Goal: Information Seeking & Learning: Learn about a topic

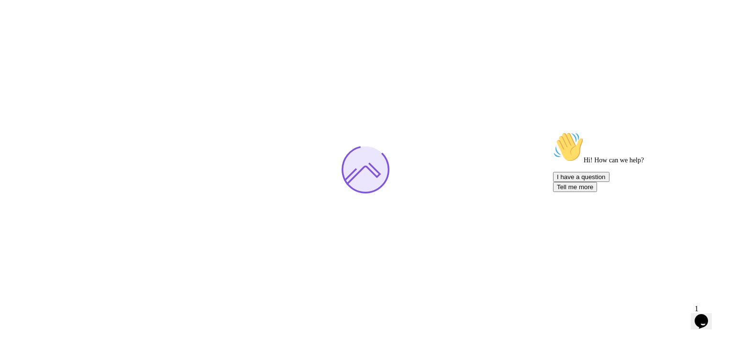
click at [553, 132] on icon "Chat attention grabber" at bounding box center [553, 132] width 0 height 0
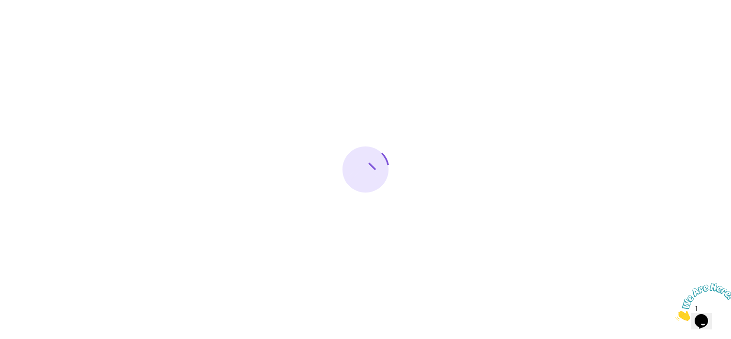
click at [676, 314] on icon "Close" at bounding box center [676, 318] width 0 height 8
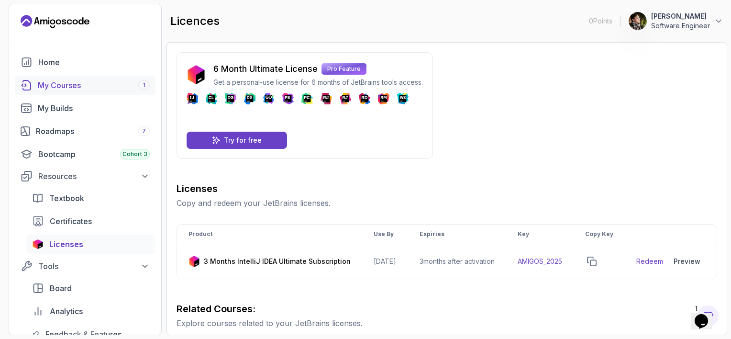
click at [104, 81] on div "My Courses 1" at bounding box center [94, 84] width 112 height 11
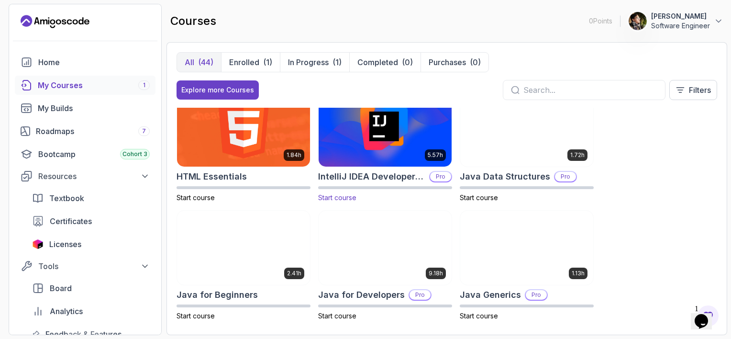
scroll to position [622, 0]
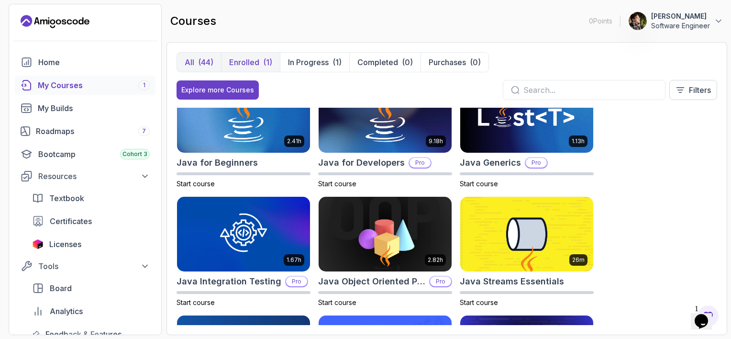
click at [248, 58] on p "Enrolled" at bounding box center [244, 61] width 30 height 11
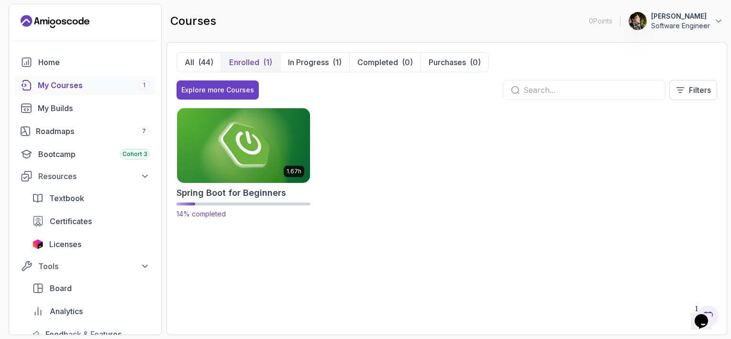
click at [242, 141] on img at bounding box center [244, 145] width 140 height 78
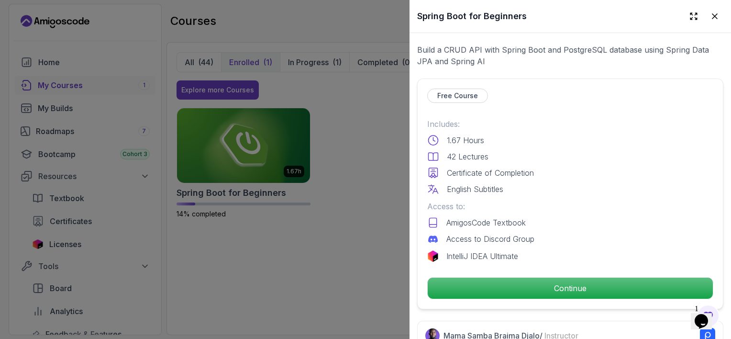
scroll to position [191, 0]
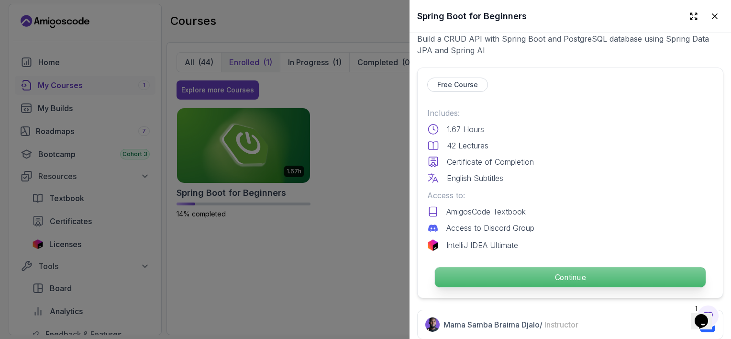
click at [512, 267] on button "Continue" at bounding box center [570, 277] width 272 height 21
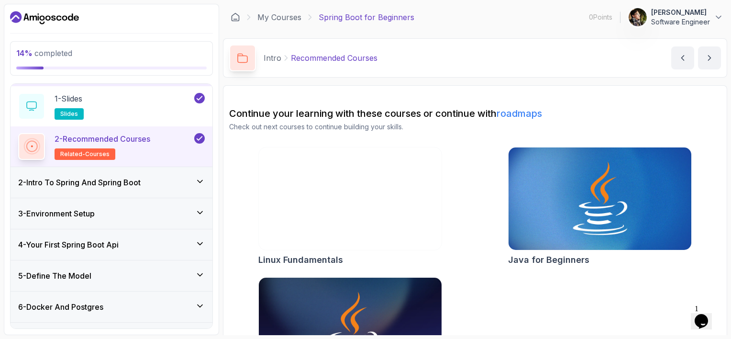
scroll to position [191, 0]
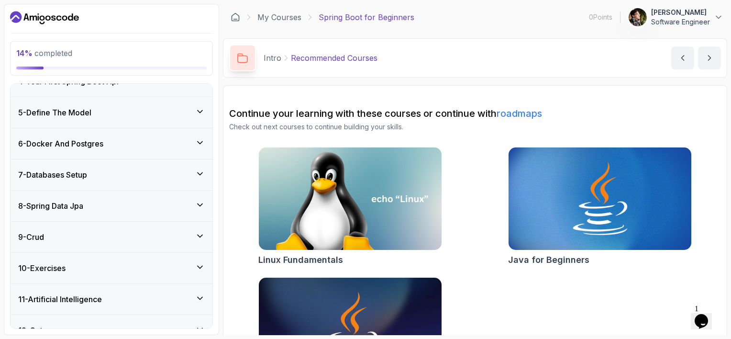
click at [120, 207] on div "8 - Spring Data Jpa" at bounding box center [111, 205] width 187 height 11
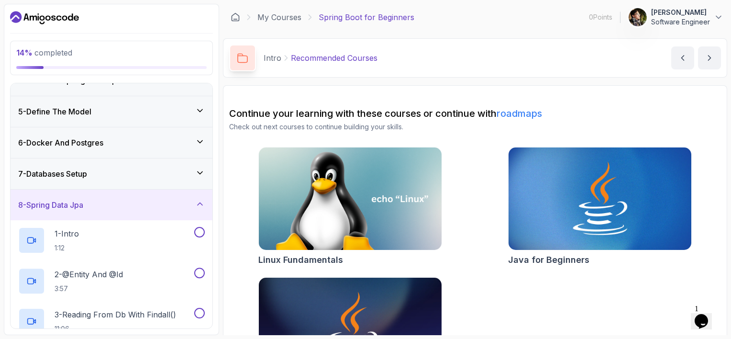
scroll to position [111, 0]
click at [120, 207] on div "8 - Spring Data Jpa" at bounding box center [111, 205] width 187 height 11
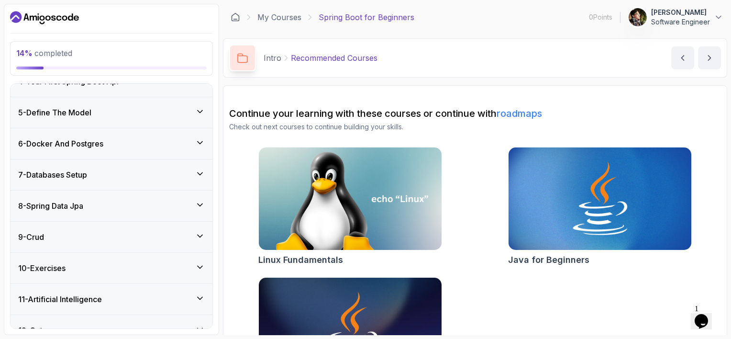
click at [132, 176] on div "7 - Databases Setup" at bounding box center [111, 174] width 187 height 11
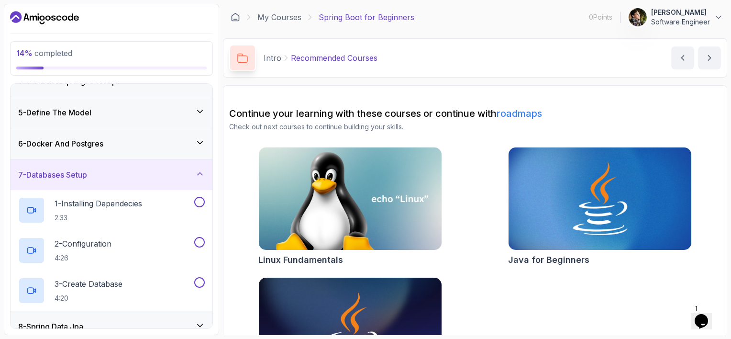
click at [151, 147] on div "6 - Docker And Postgres" at bounding box center [111, 143] width 187 height 11
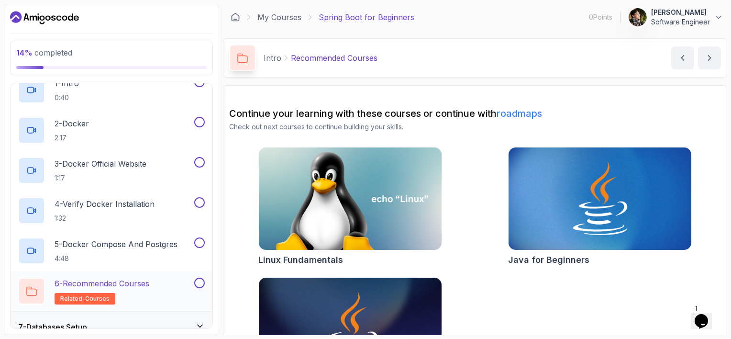
scroll to position [207, 0]
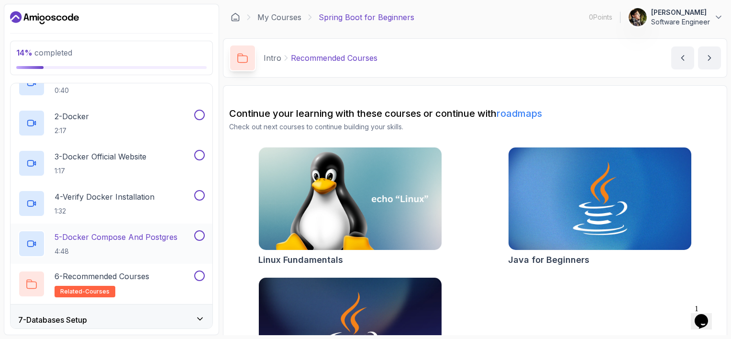
click at [139, 231] on p "5 - Docker Compose And Postgres" at bounding box center [116, 236] width 123 height 11
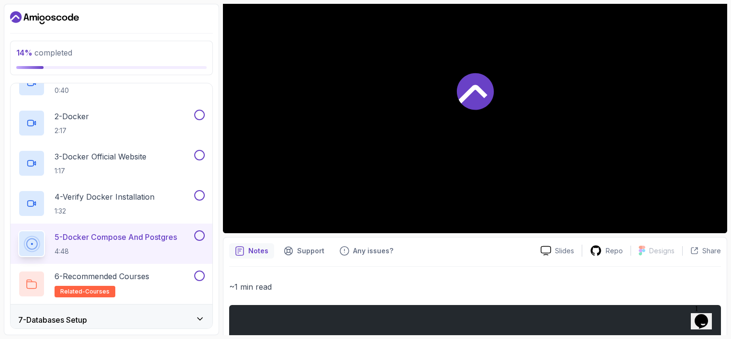
scroll to position [191, 0]
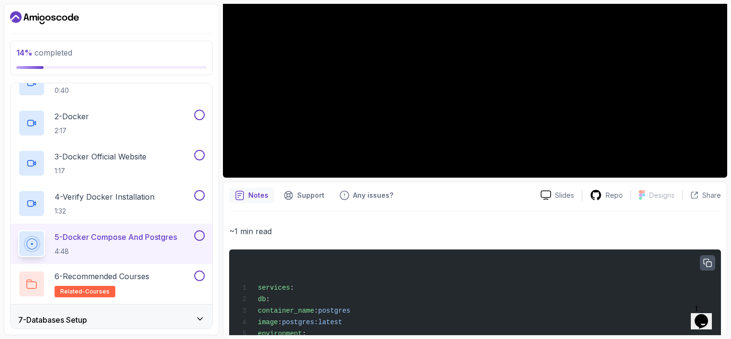
click at [706, 264] on icon "button" at bounding box center [707, 262] width 9 height 9
